Goal: Information Seeking & Learning: Learn about a topic

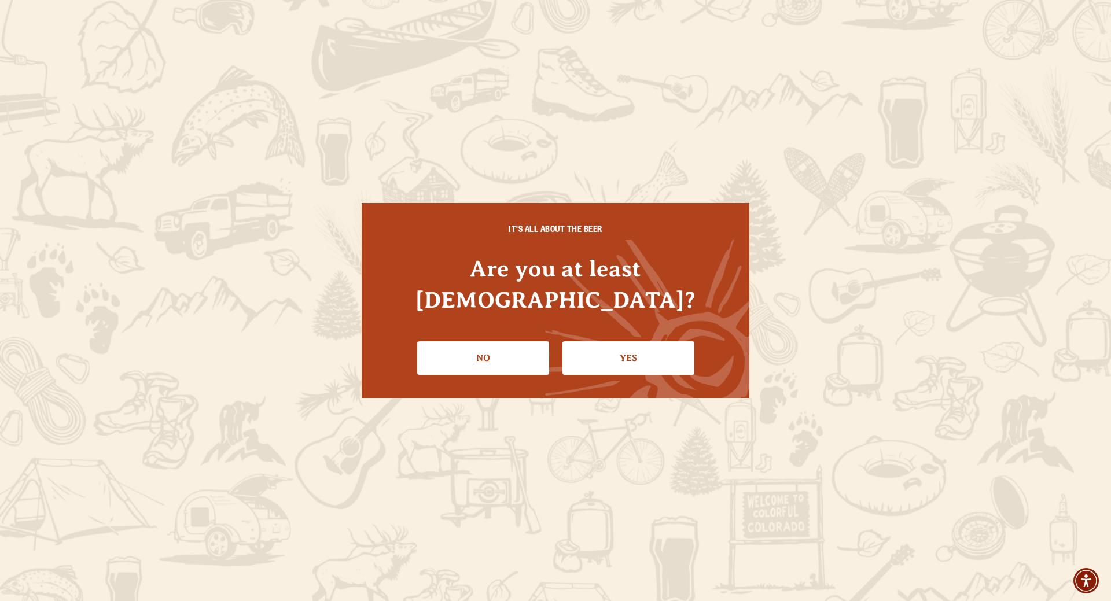
click at [465, 350] on link "No" at bounding box center [483, 358] width 132 height 34
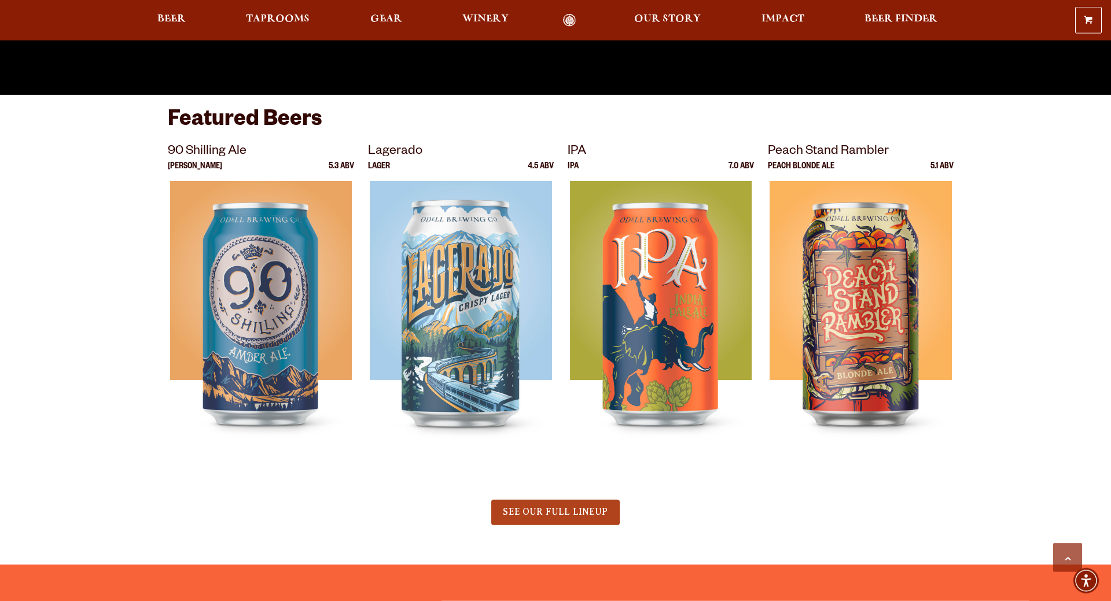
scroll to position [531, 0]
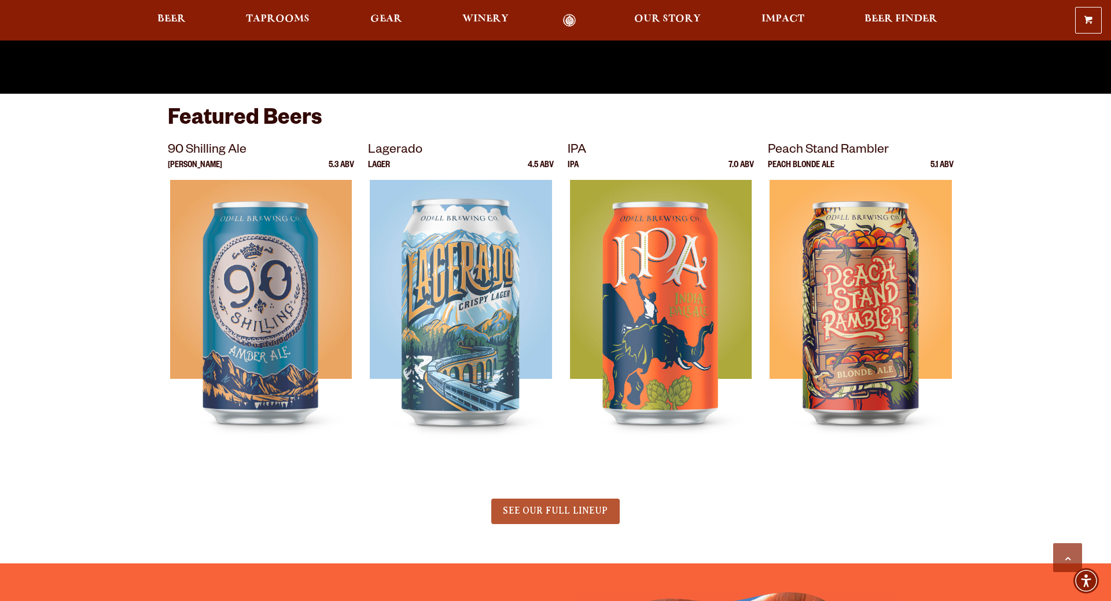
click at [528, 513] on span "SEE OUR FULL LINEUP" at bounding box center [555, 511] width 105 height 10
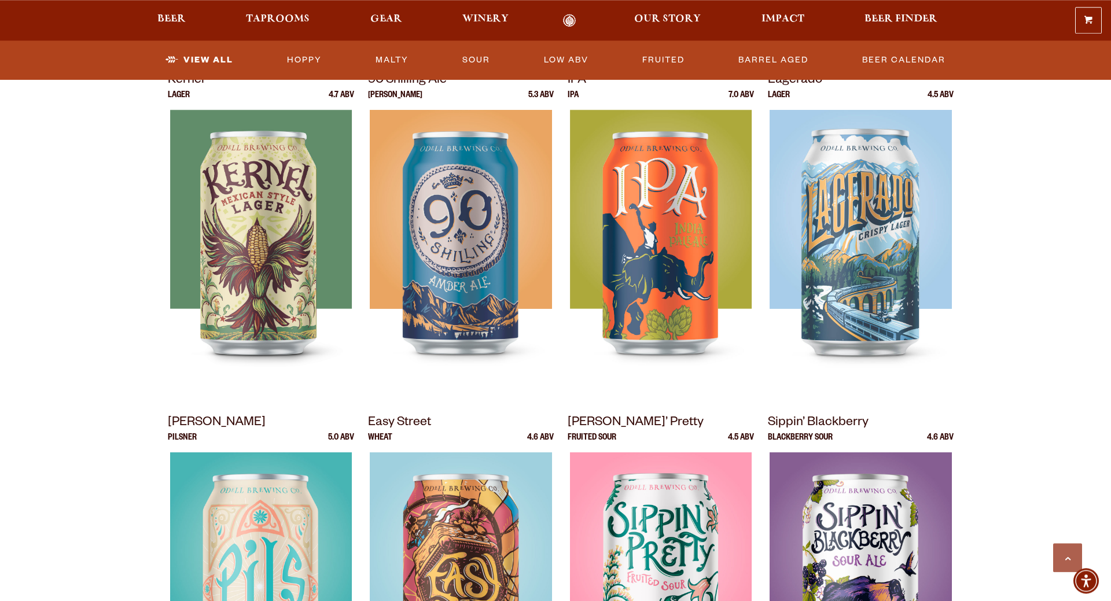
scroll to position [531, 0]
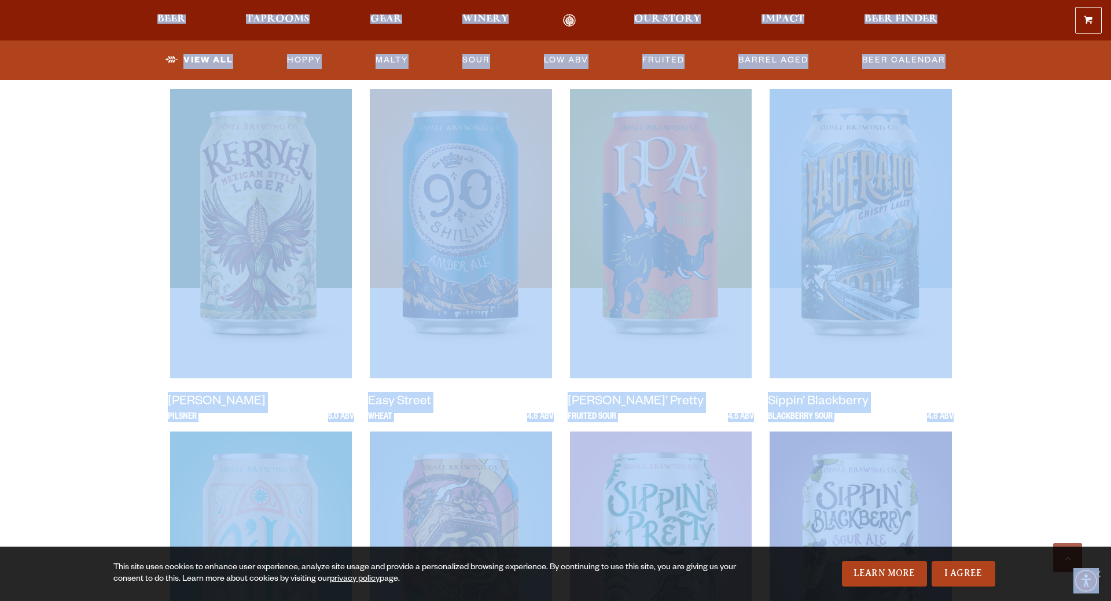
drag, startPoint x: 103, startPoint y: 398, endPoint x: 1171, endPoint y: 414, distance: 1068.6
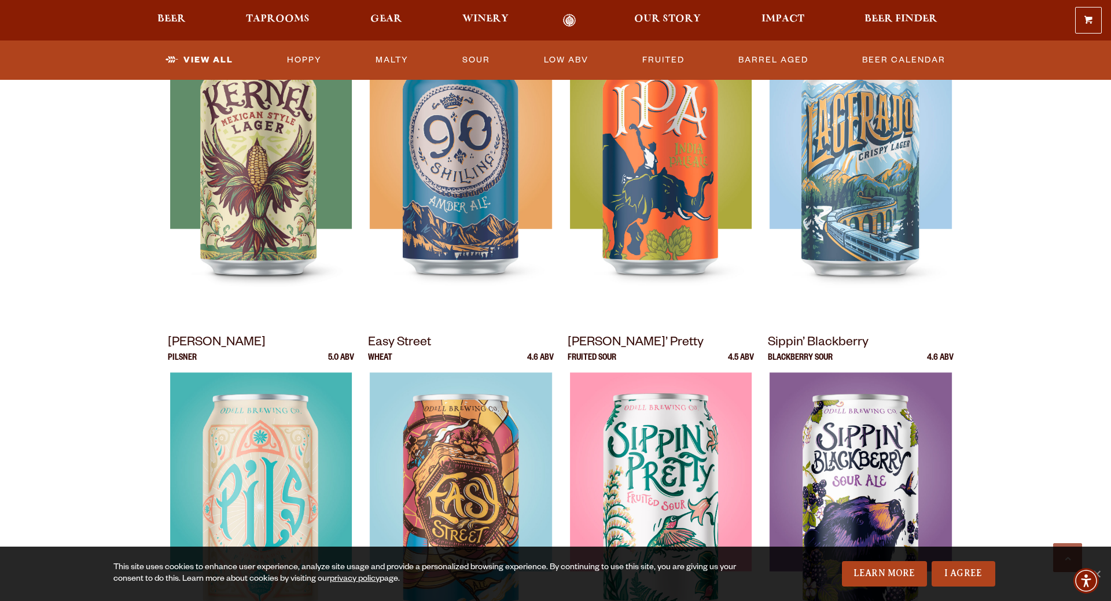
scroll to position [413, 0]
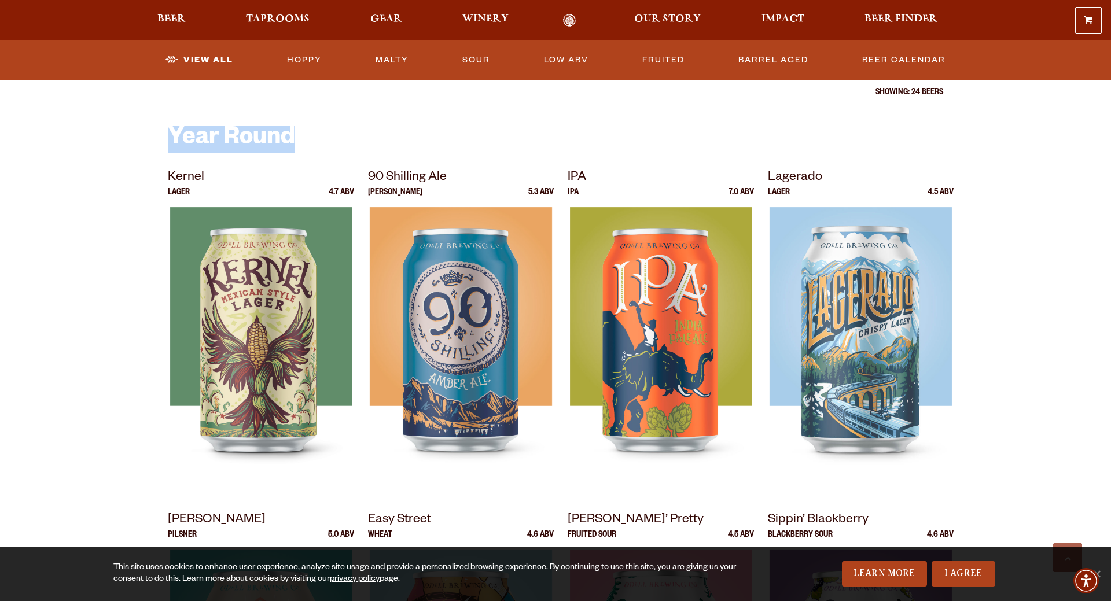
drag, startPoint x: 166, startPoint y: 133, endPoint x: 345, endPoint y: 142, distance: 179.5
click at [345, 142] on h2 "Year Round" at bounding box center [555, 140] width 775 height 28
drag, startPoint x: 345, startPoint y: 142, endPoint x: 159, endPoint y: 124, distance: 187.7
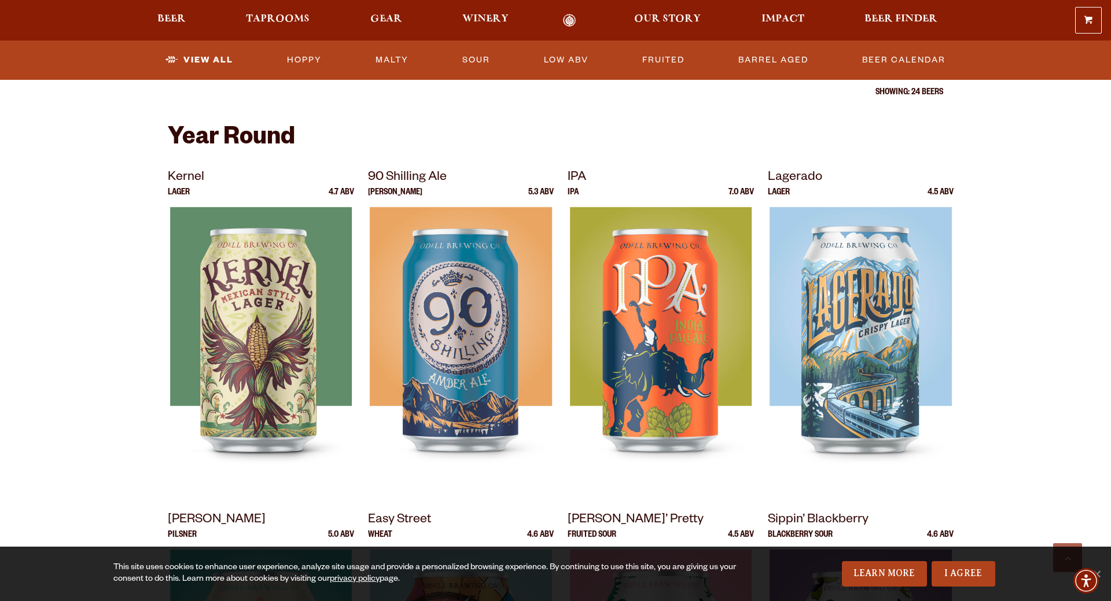
drag, startPoint x: 168, startPoint y: 134, endPoint x: 320, endPoint y: 143, distance: 152.4
click at [320, 143] on h2 "Year Round" at bounding box center [555, 140] width 775 height 28
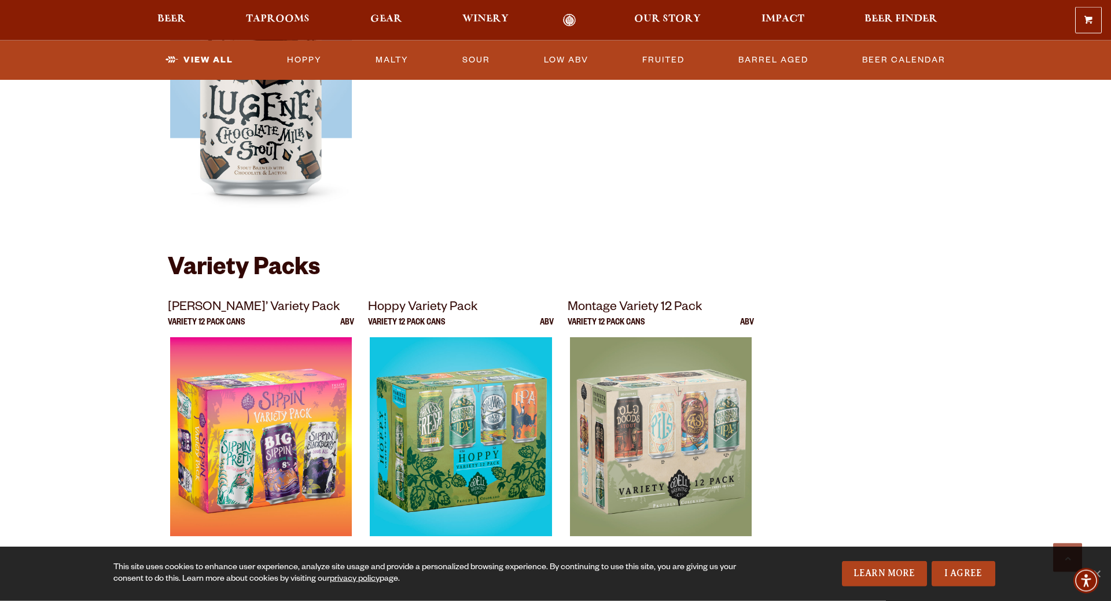
scroll to position [2478, 0]
